Goal: Task Accomplishment & Management: Manage account settings

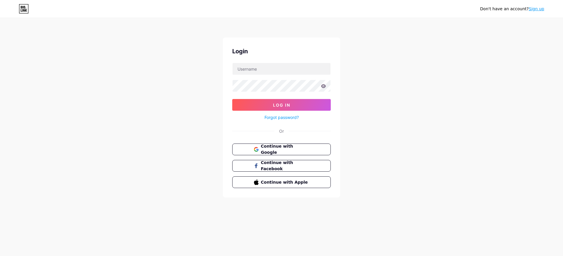
click at [538, 9] on link "Sign up" at bounding box center [536, 8] width 16 height 5
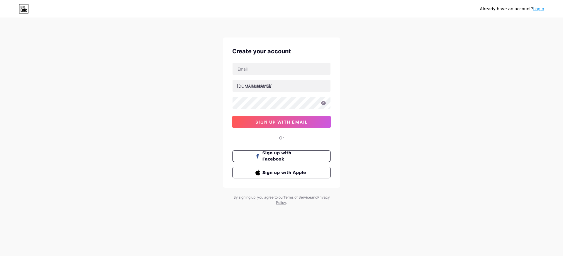
click at [538, 8] on link "Login" at bounding box center [538, 8] width 11 height 5
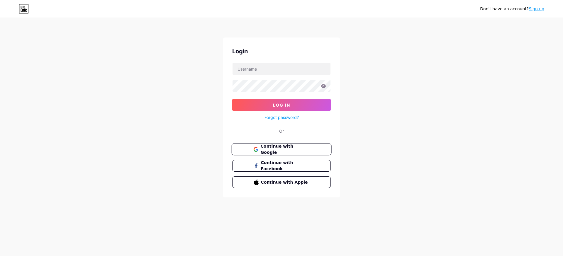
click at [277, 148] on span "Continue with Google" at bounding box center [284, 149] width 49 height 13
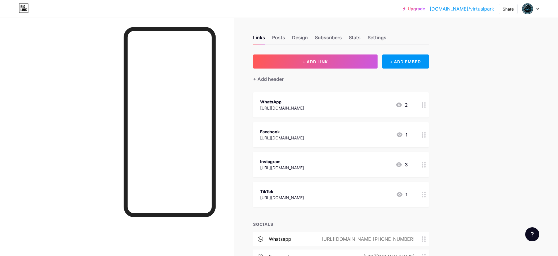
click at [540, 8] on div "Upgrade [DOMAIN_NAME]/virtua... [DOMAIN_NAME]/virtualpark Share Switch accounts…" at bounding box center [279, 9] width 558 height 11
click at [538, 9] on icon at bounding box center [538, 8] width 2 height 1
click at [509, 8] on div "Share" at bounding box center [508, 9] width 11 height 6
click at [477, 47] on div "Get my QR code" at bounding box center [467, 44] width 37 height 7
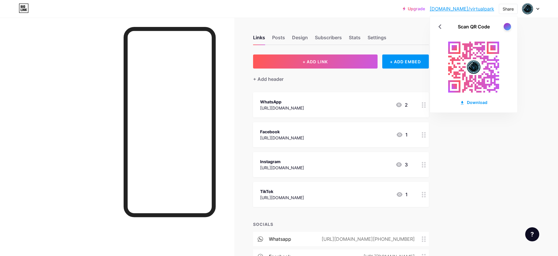
click at [508, 25] on div at bounding box center [507, 26] width 7 height 7
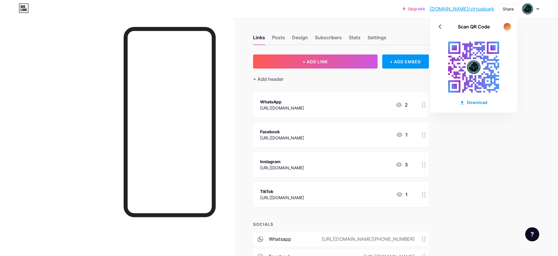
click at [506, 28] on div at bounding box center [507, 26] width 7 height 7
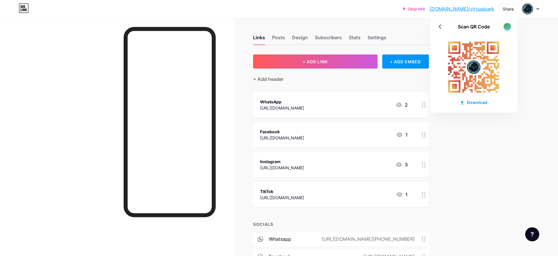
click at [506, 27] on div at bounding box center [507, 26] width 7 height 7
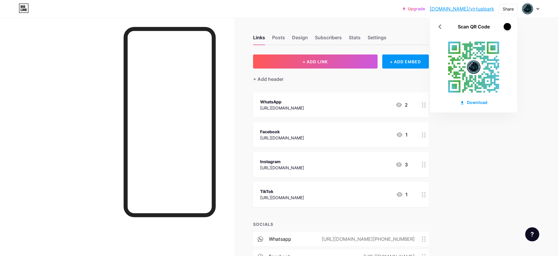
click at [506, 27] on div at bounding box center [507, 26] width 7 height 7
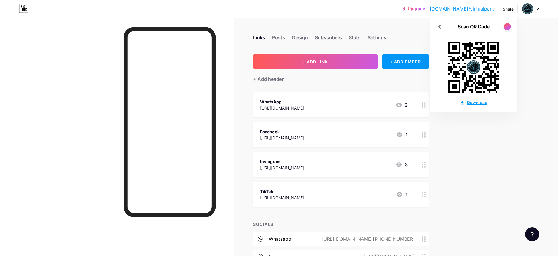
click at [475, 102] on div "Download" at bounding box center [474, 102] width 28 height 6
